Goal: Transaction & Acquisition: Purchase product/service

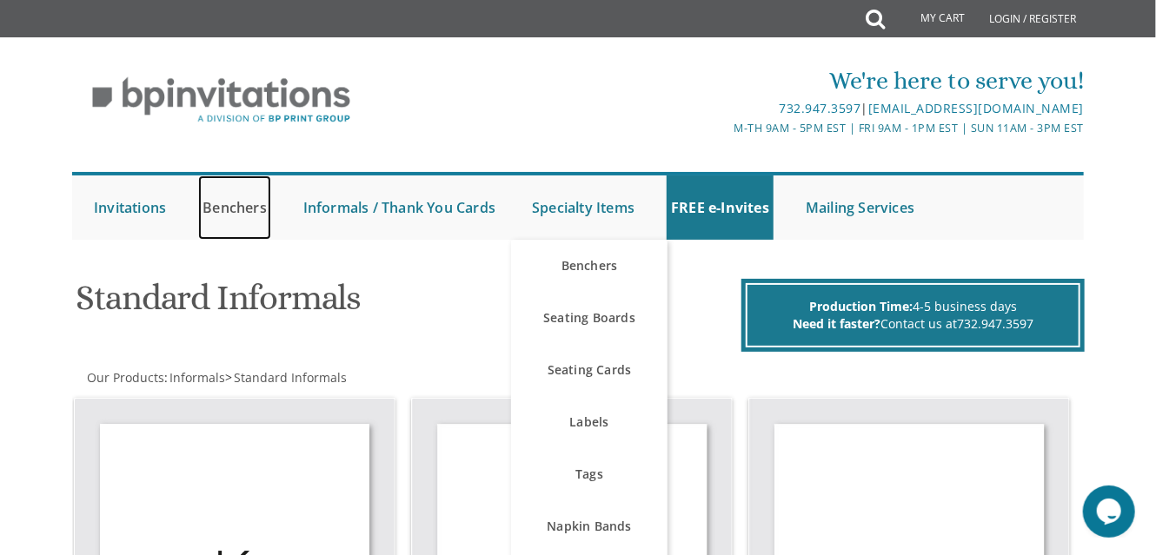
click at [249, 217] on link "Benchers" at bounding box center [234, 208] width 73 height 64
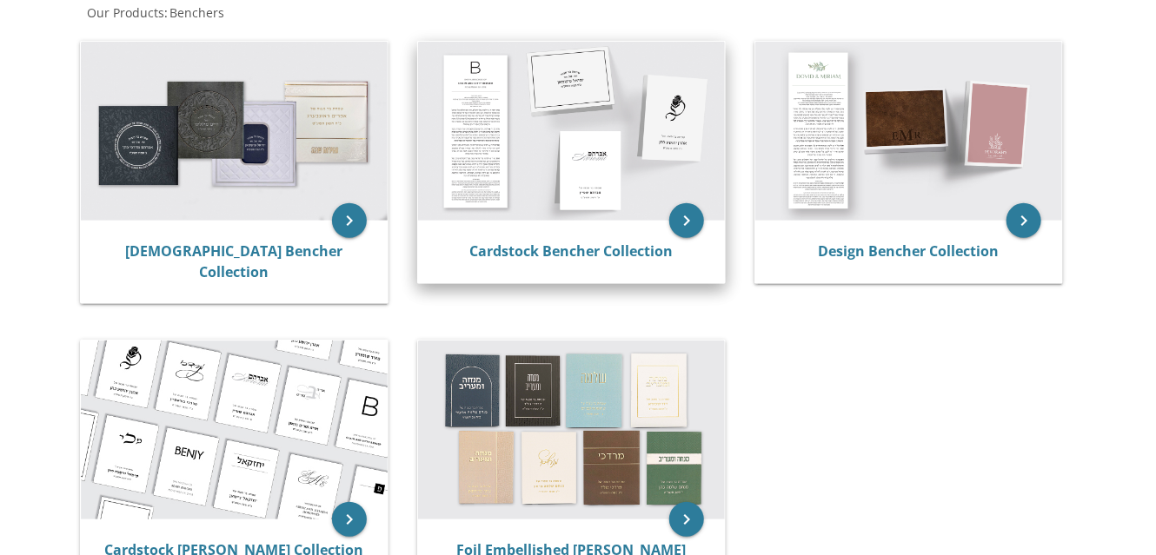
click at [490, 161] on img at bounding box center [571, 131] width 307 height 179
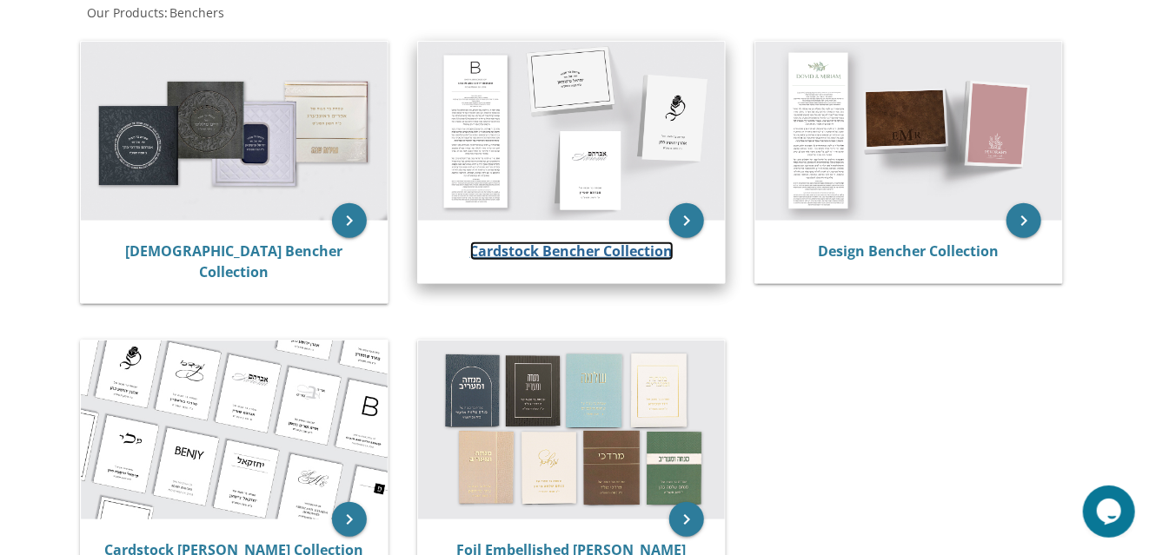
click at [549, 249] on link "Cardstock Bencher Collection" at bounding box center [571, 251] width 203 height 19
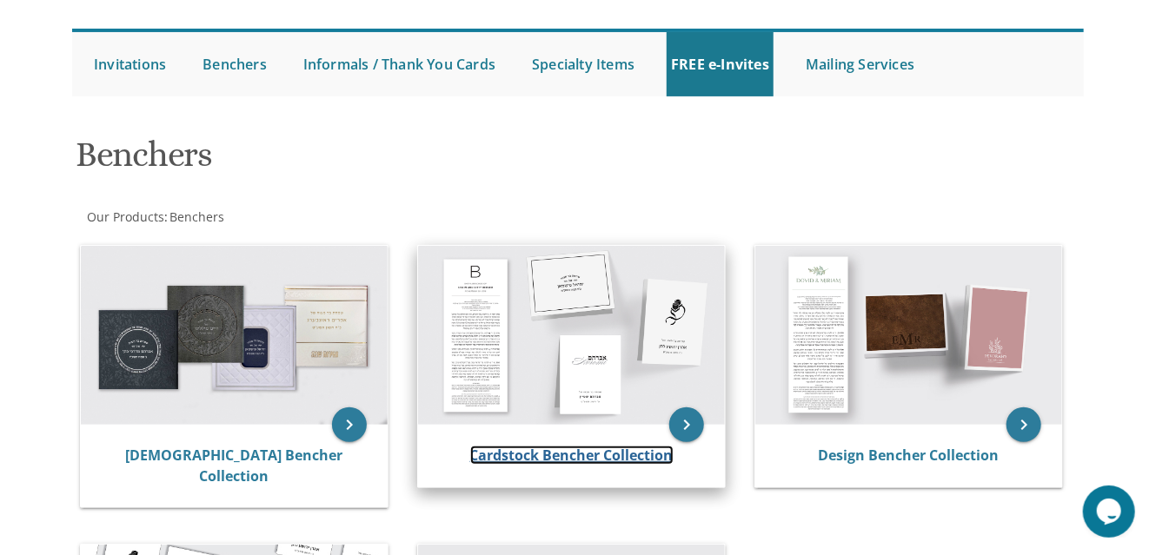
scroll to position [174, 0]
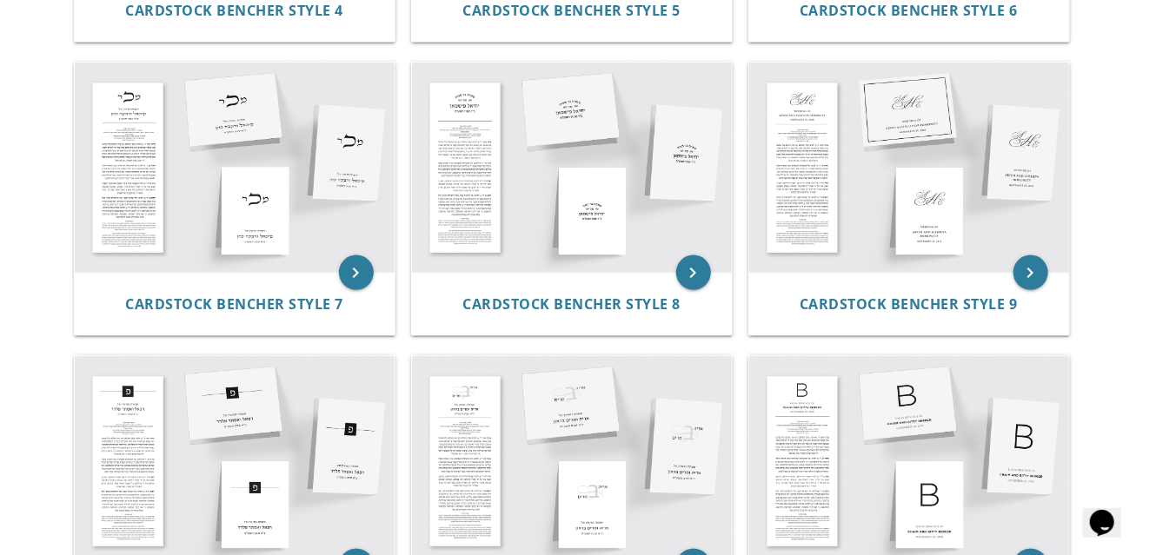
scroll to position [1019, 0]
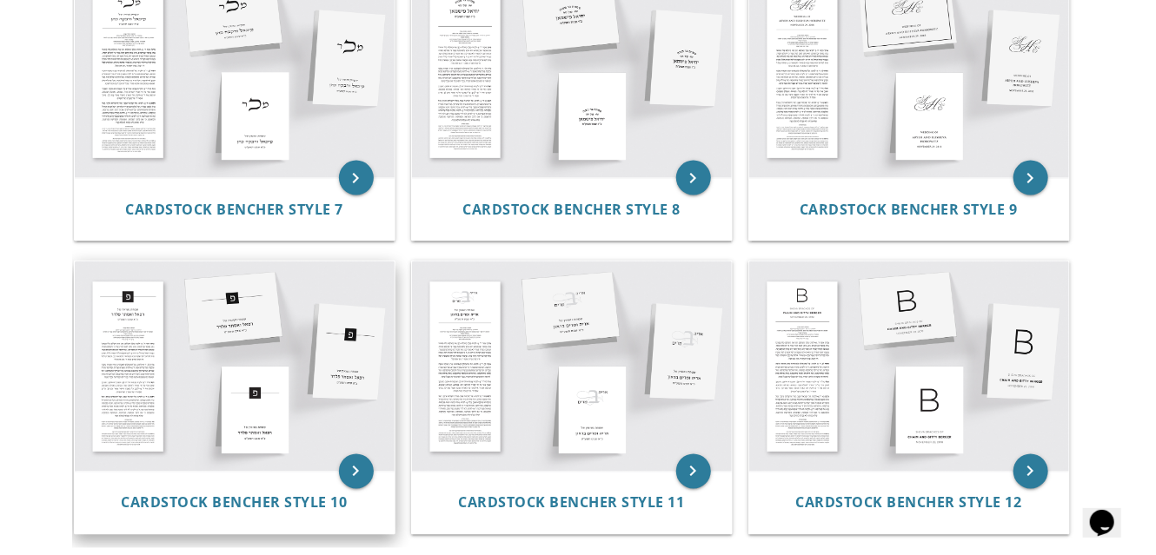
click at [126, 306] on img at bounding box center [235, 367] width 320 height 210
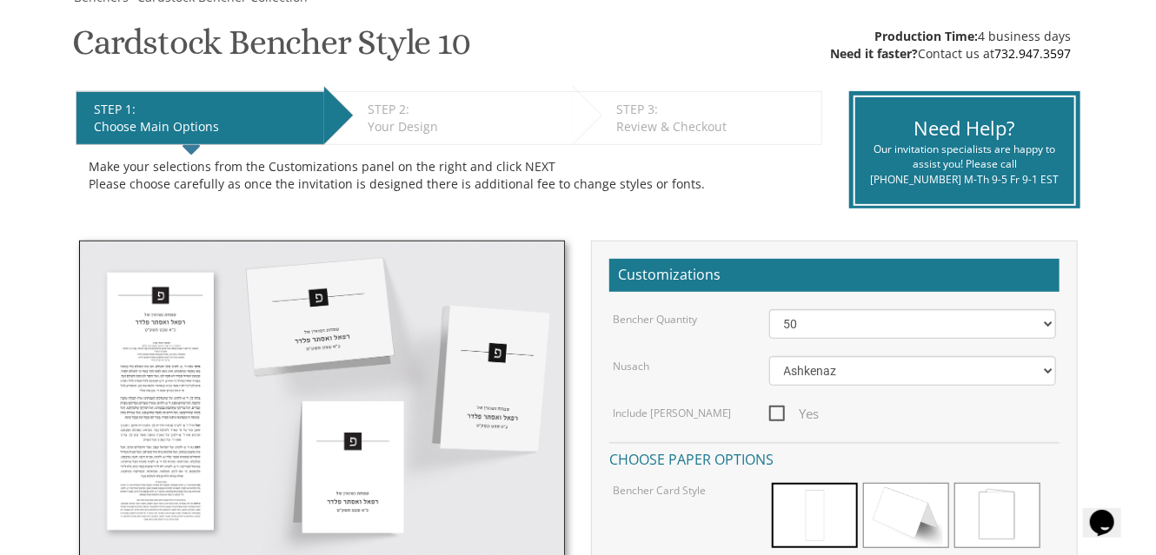
scroll to position [261, 0]
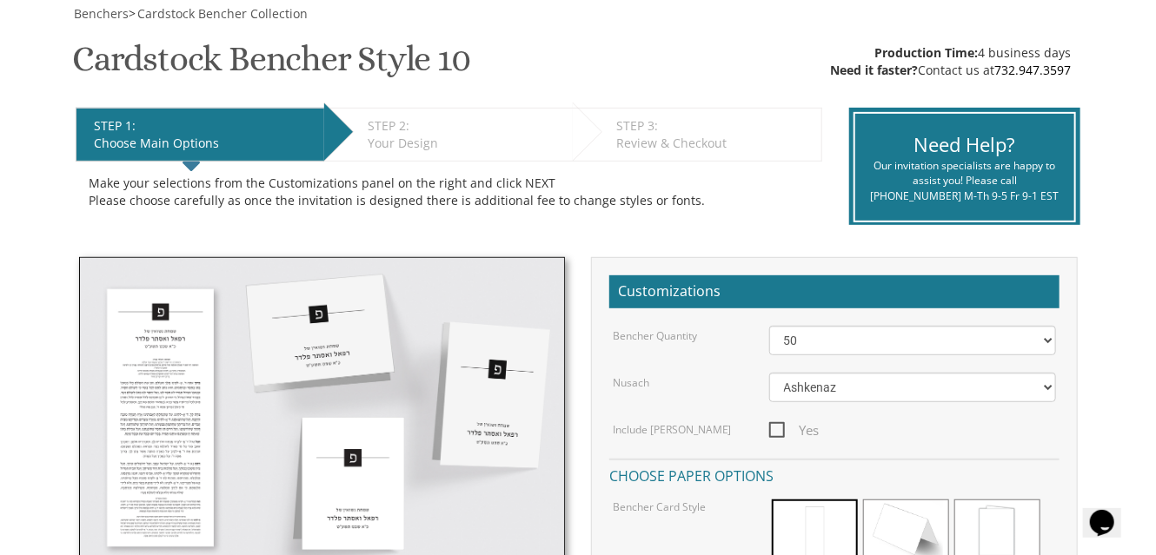
click at [164, 395] on img at bounding box center [322, 417] width 487 height 321
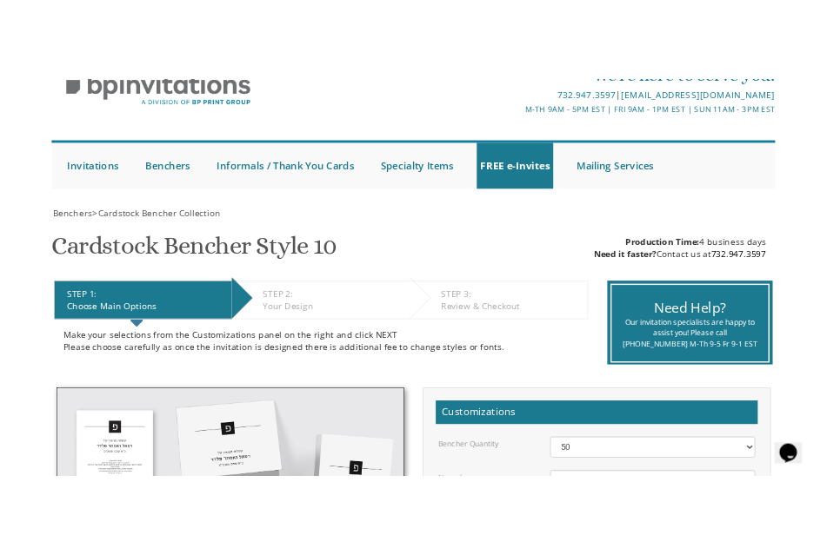
scroll to position [435, 0]
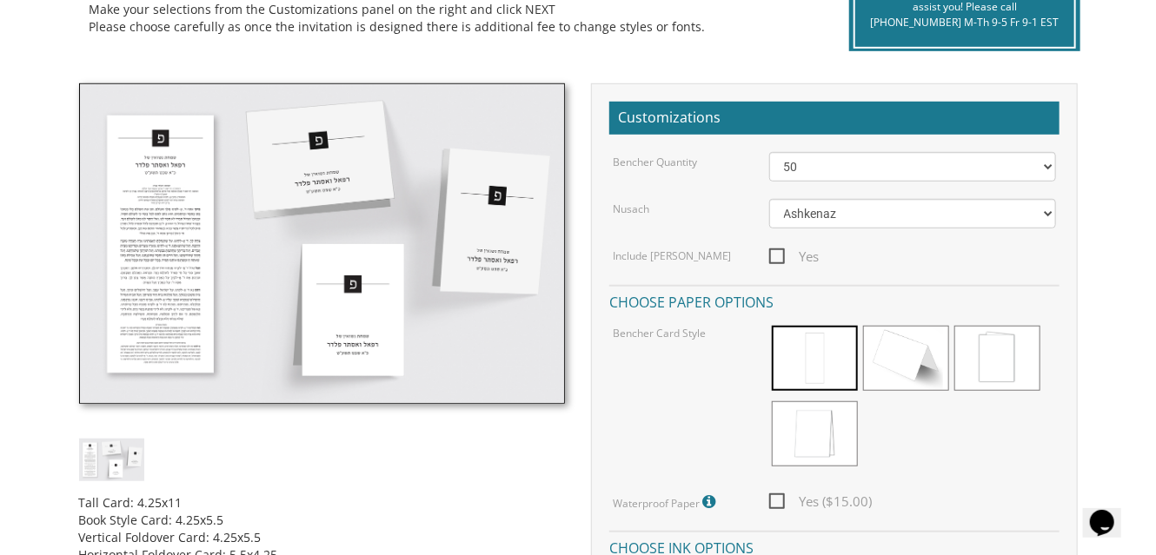
click at [138, 204] on img at bounding box center [322, 243] width 487 height 321
click at [111, 237] on img at bounding box center [322, 243] width 487 height 321
drag, startPoint x: 170, startPoint y: 286, endPoint x: 125, endPoint y: 215, distance: 84.4
